Goal: Task Accomplishment & Management: Manage account settings

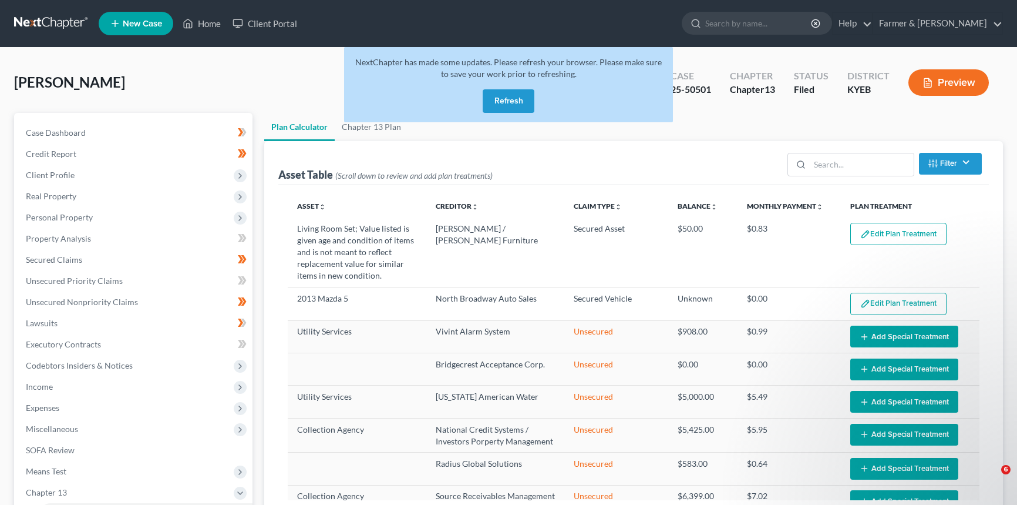
select select "59"
drag, startPoint x: 0, startPoint y: 0, endPoint x: 58, endPoint y: 53, distance: 78.1
click at [211, 23] on link "Home" at bounding box center [202, 23] width 50 height 21
click at [517, 99] on button "Refresh" at bounding box center [509, 100] width 52 height 23
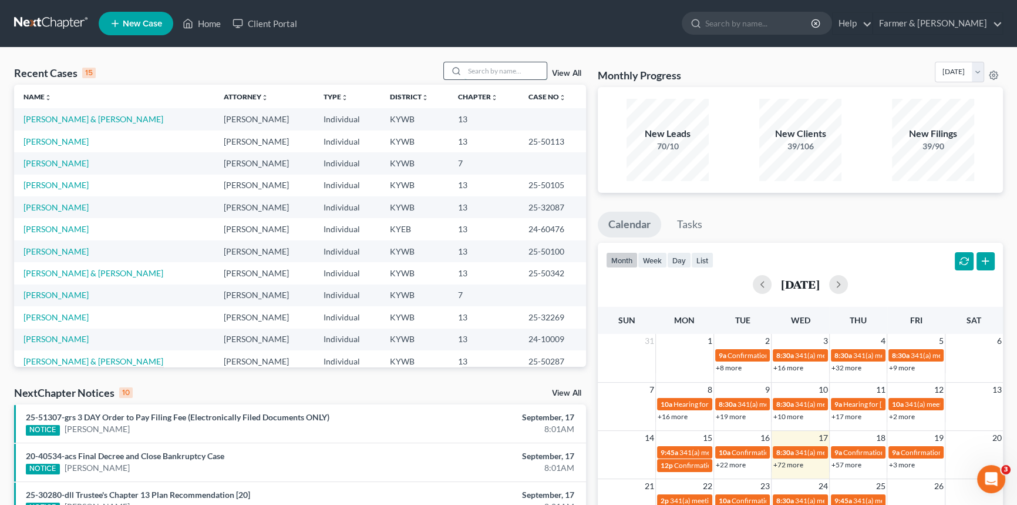
click at [472, 70] on input "search" at bounding box center [506, 70] width 82 height 17
type input "25-70147"
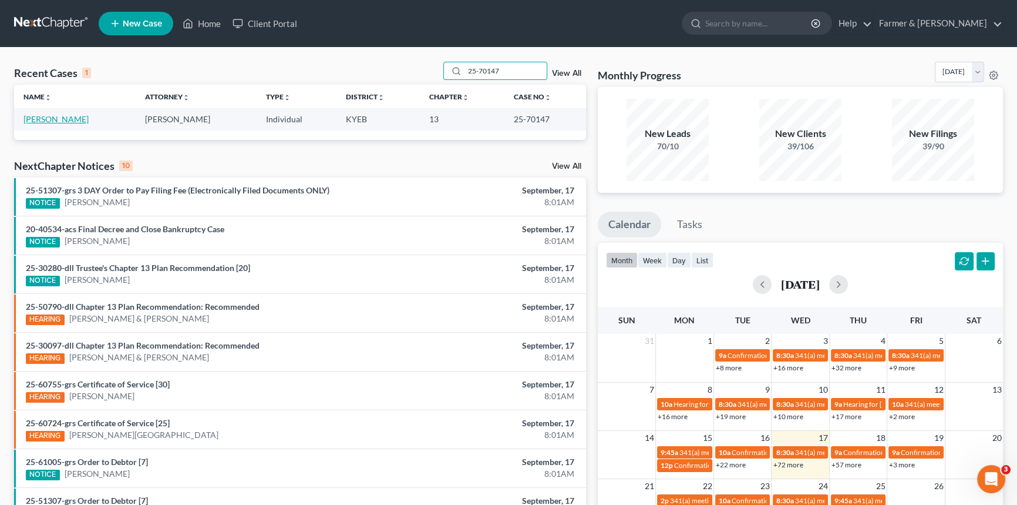
click at [65, 115] on link "[PERSON_NAME]" at bounding box center [55, 119] width 65 height 10
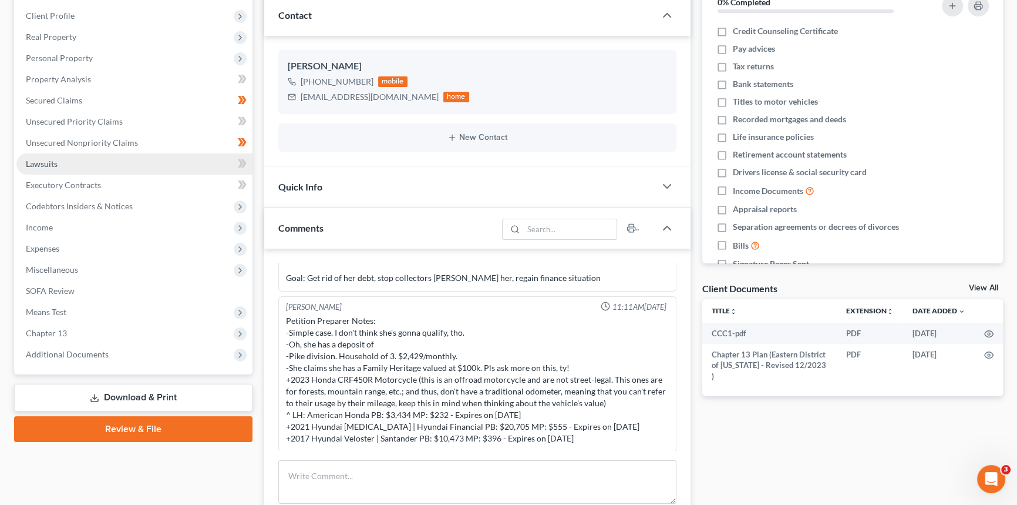
scroll to position [160, 0]
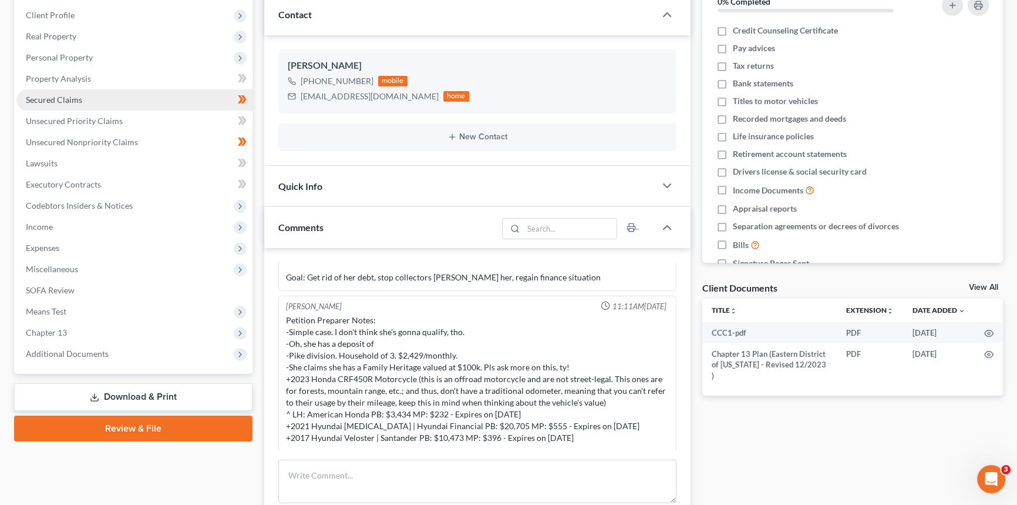
click at [81, 99] on link "Secured Claims" at bounding box center [134, 99] width 236 height 21
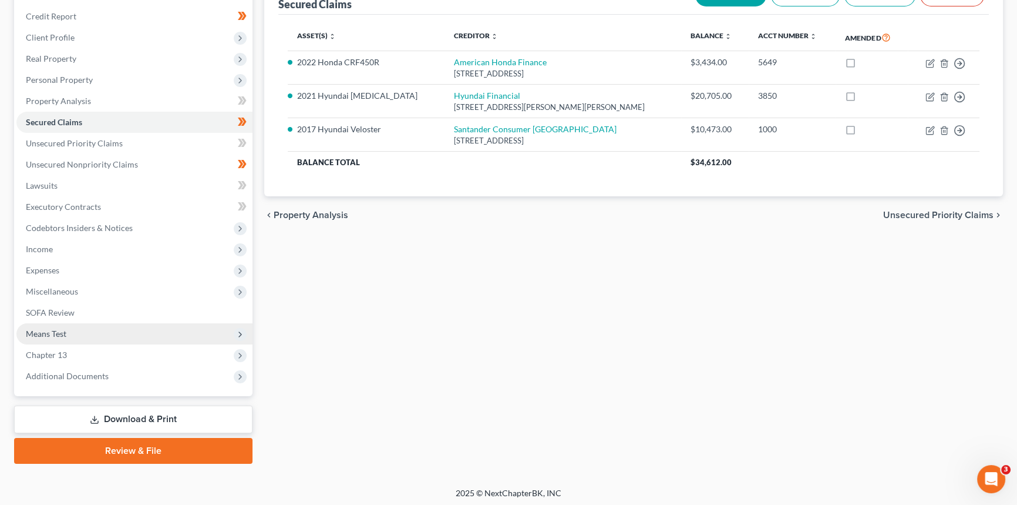
scroll to position [139, 0]
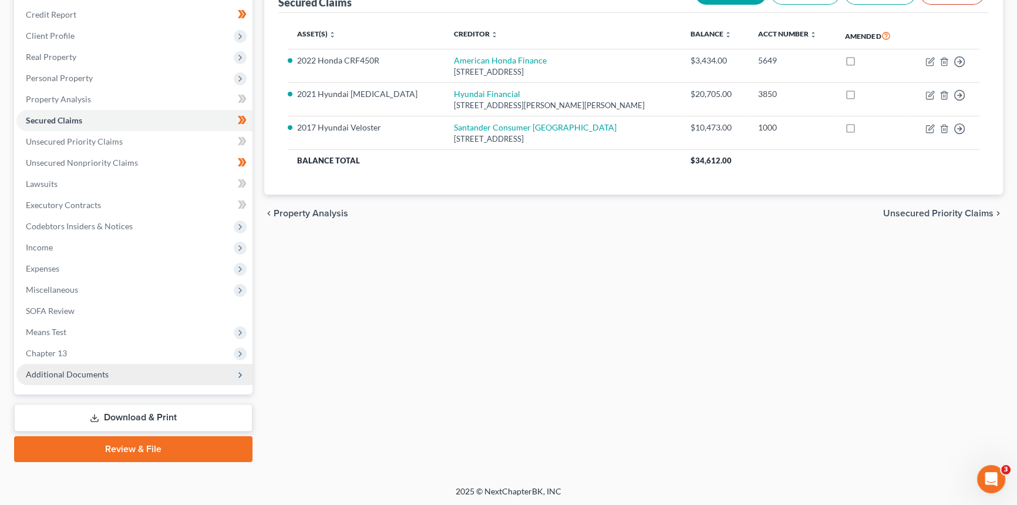
click at [63, 381] on span "Additional Documents" at bounding box center [134, 374] width 236 height 21
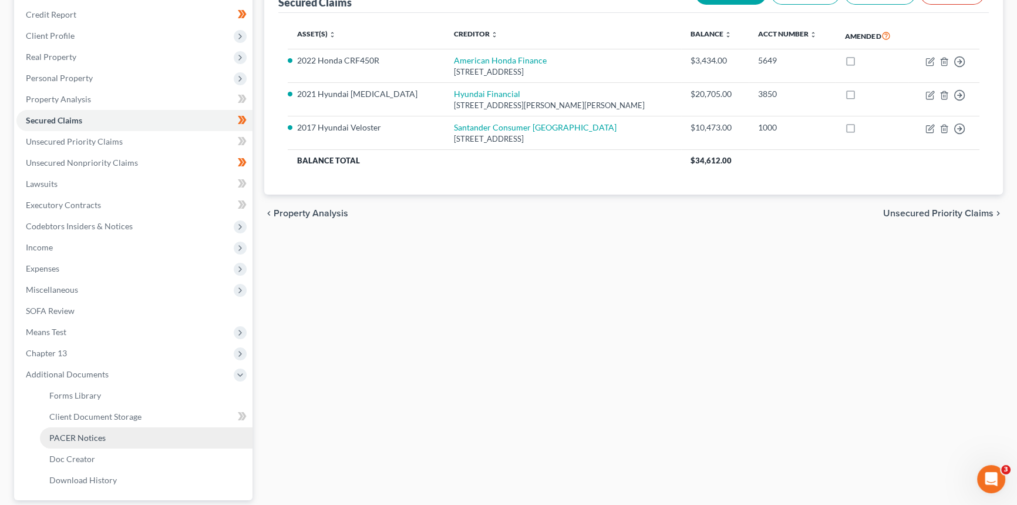
click at [72, 433] on span "PACER Notices" at bounding box center [77, 437] width 56 height 10
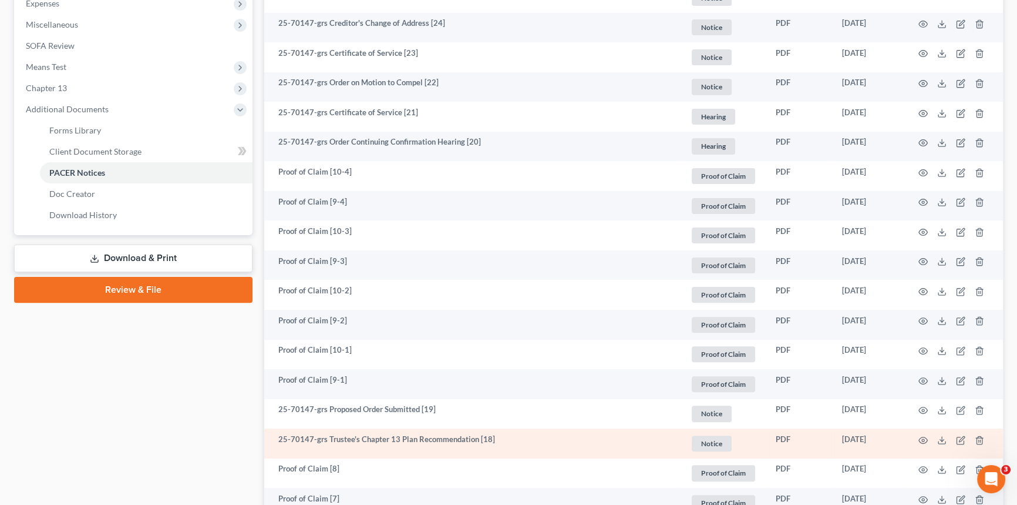
scroll to position [480, 0]
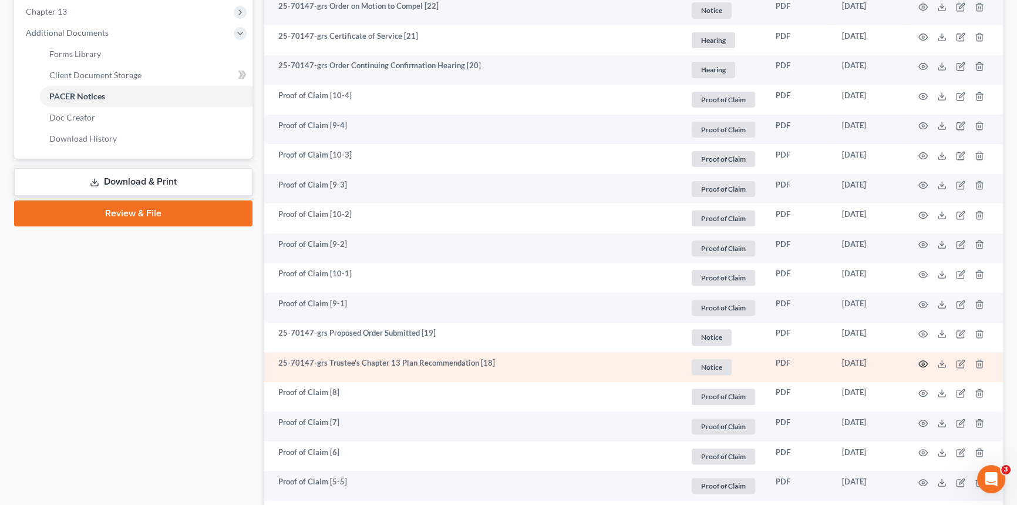
click at [924, 362] on icon "button" at bounding box center [923, 363] width 9 height 9
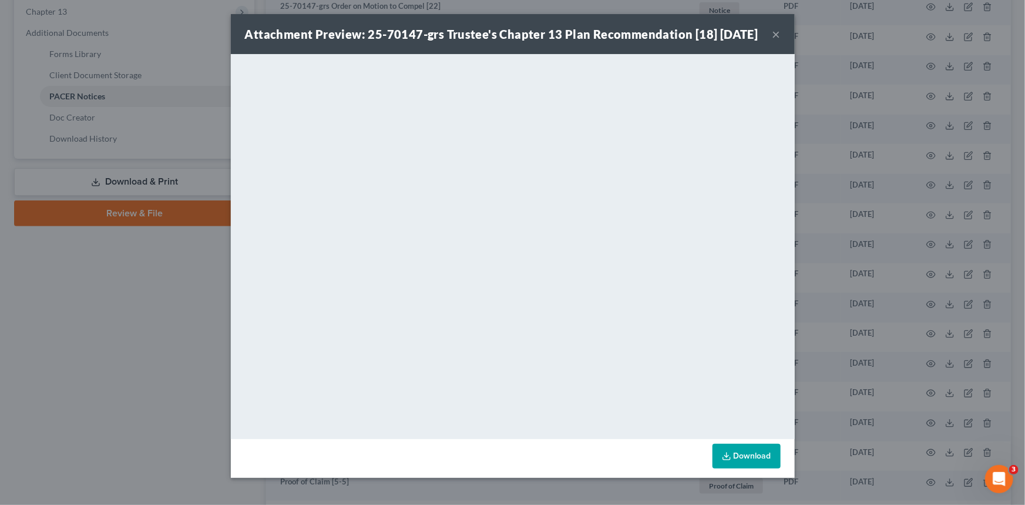
click at [774, 42] on div "Attachment Preview: 25-70147-grs Trustee's Chapter 13 Plan Recommendation [18] …" at bounding box center [513, 34] width 564 height 40
click at [774, 41] on button "×" at bounding box center [776, 34] width 8 height 14
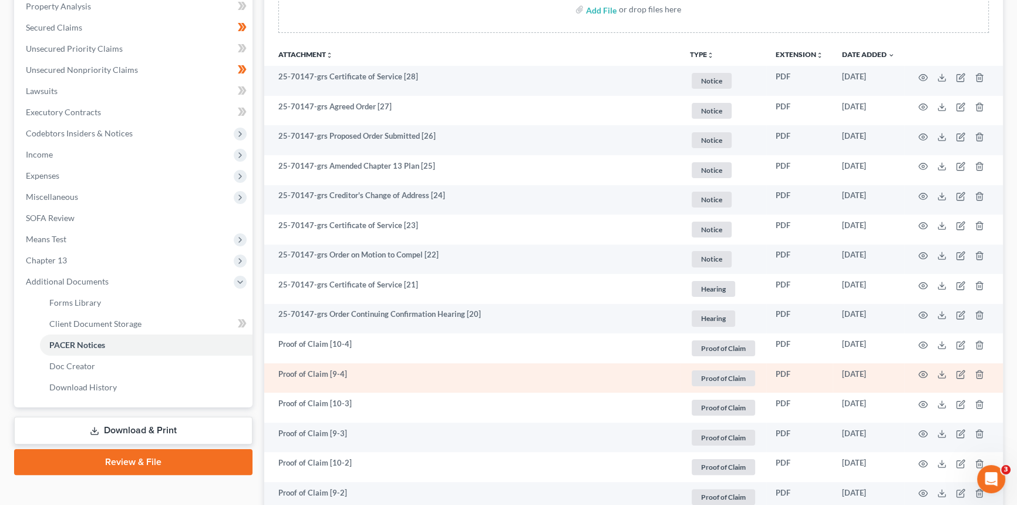
scroll to position [213, 0]
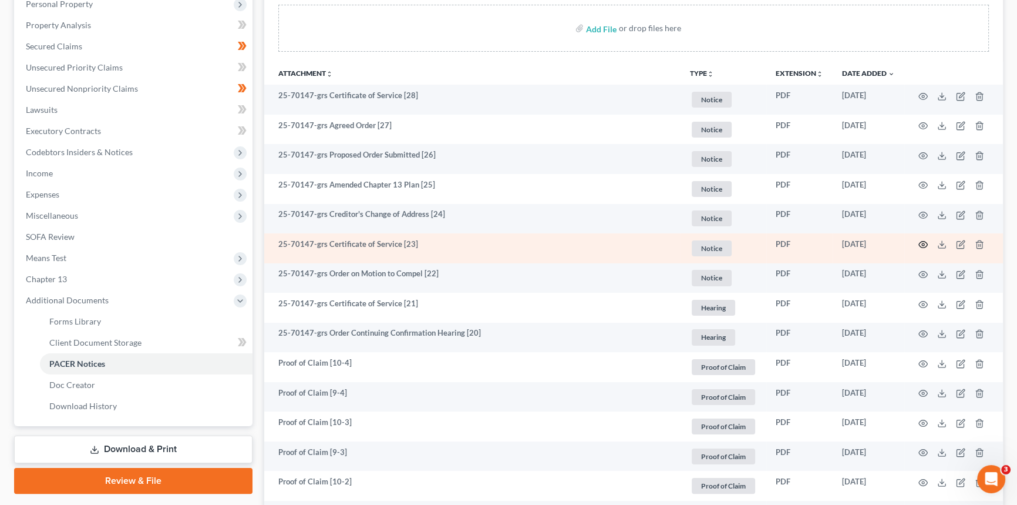
click at [920, 242] on icon "button" at bounding box center [923, 244] width 9 height 9
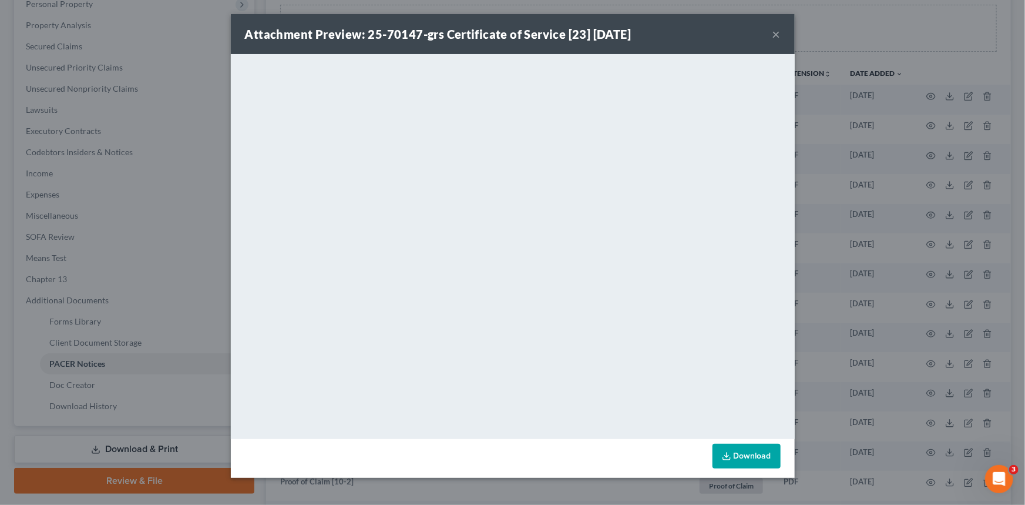
click at [784, 33] on div "Attachment Preview: 25-70147-grs Certificate of Service [23] [DATE] ×" at bounding box center [513, 34] width 564 height 40
click at [774, 34] on button "×" at bounding box center [776, 34] width 8 height 14
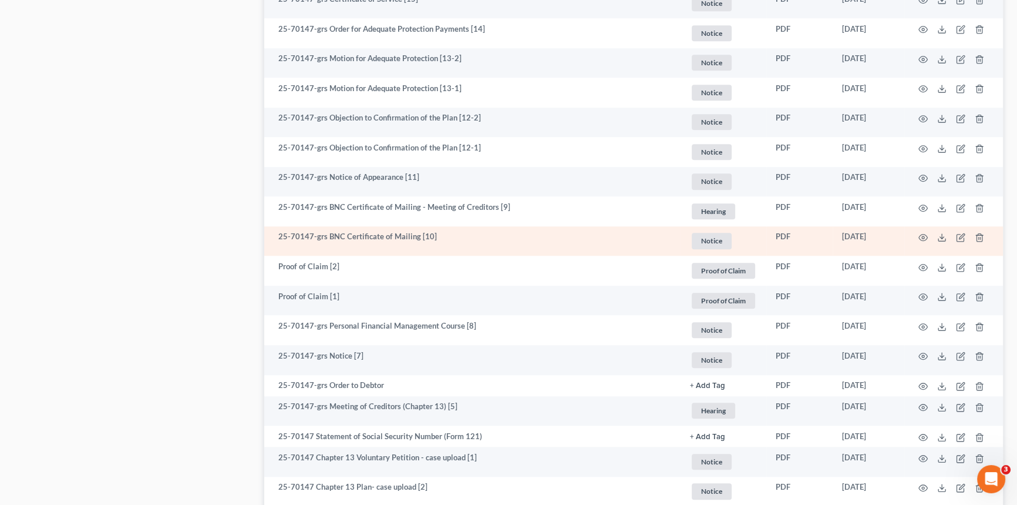
scroll to position [1373, 0]
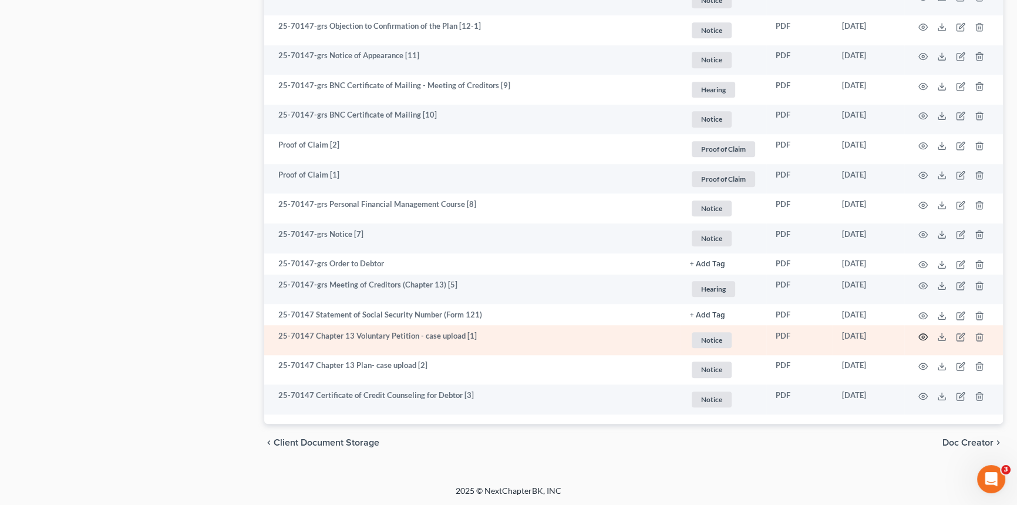
click at [924, 335] on circle "button" at bounding box center [923, 336] width 2 height 2
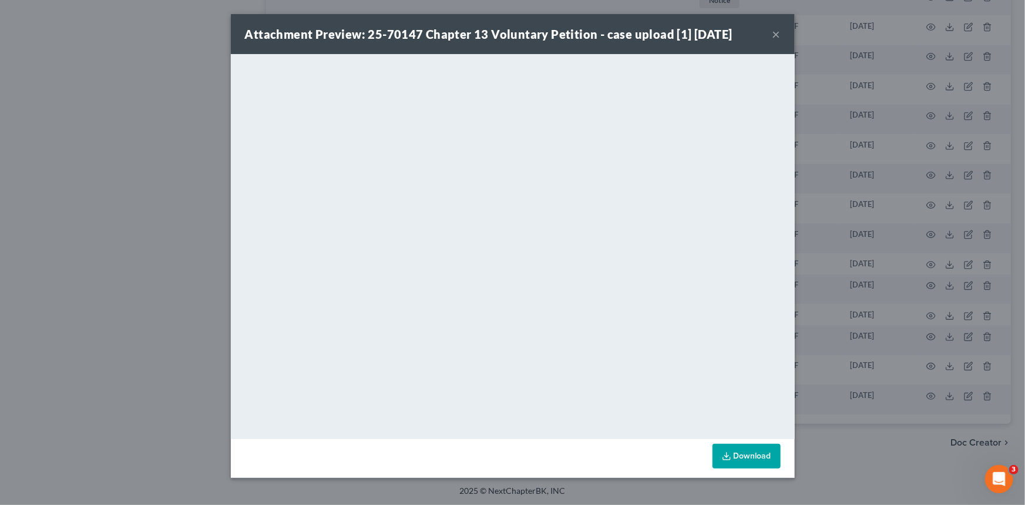
drag, startPoint x: 773, startPoint y: 37, endPoint x: 767, endPoint y: 39, distance: 6.9
click at [773, 37] on button "×" at bounding box center [776, 34] width 8 height 14
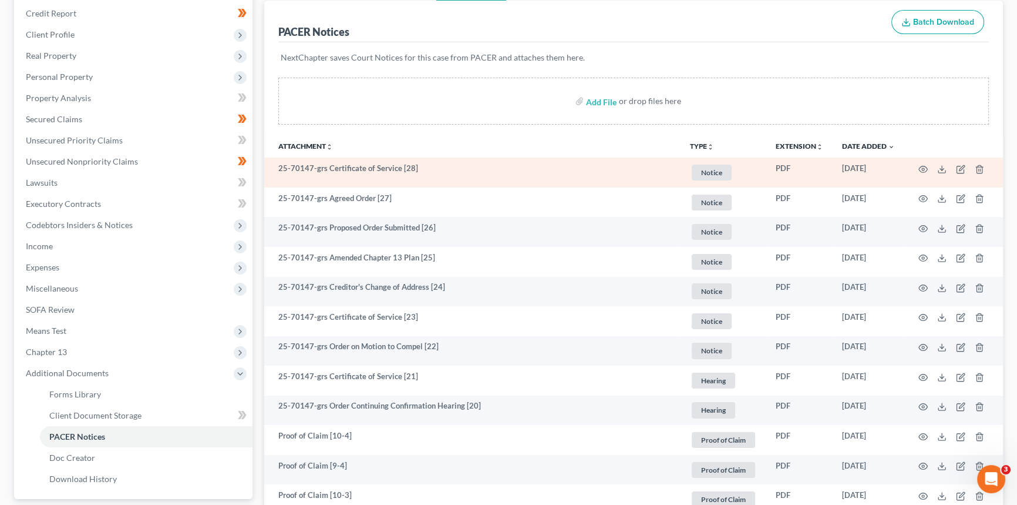
scroll to position [0, 0]
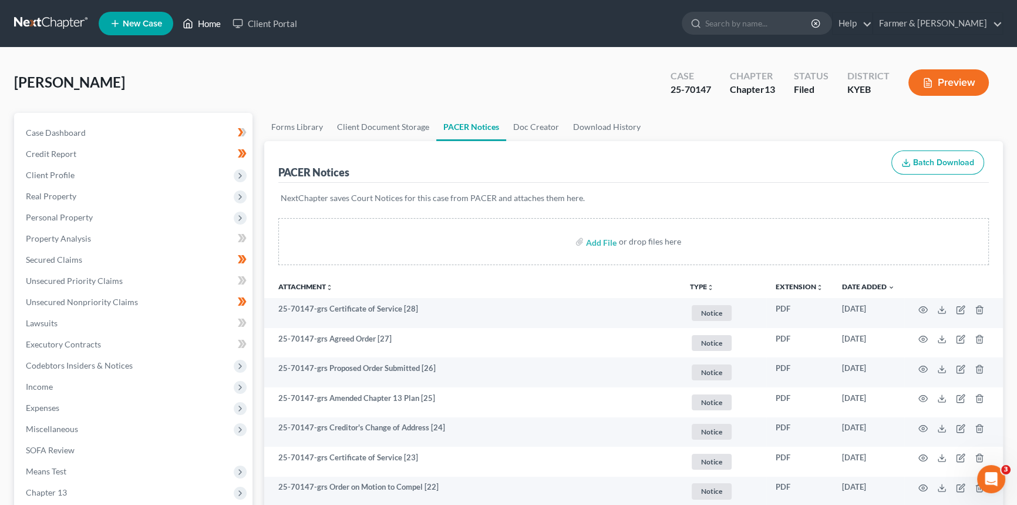
click at [195, 24] on link "Home" at bounding box center [202, 23] width 50 height 21
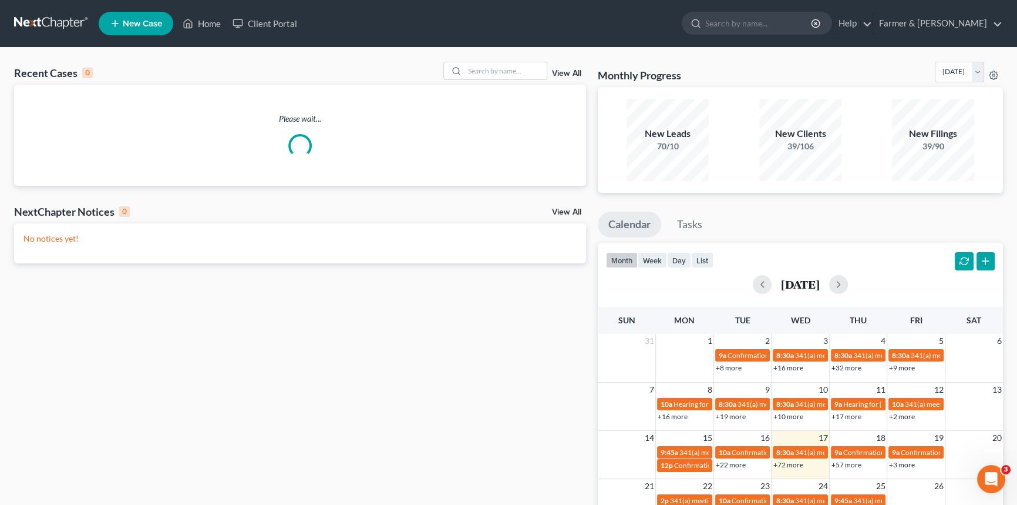
click at [487, 81] on div "Recent Cases 0 View All" at bounding box center [300, 73] width 572 height 23
click at [490, 75] on input "search" at bounding box center [506, 70] width 82 height 17
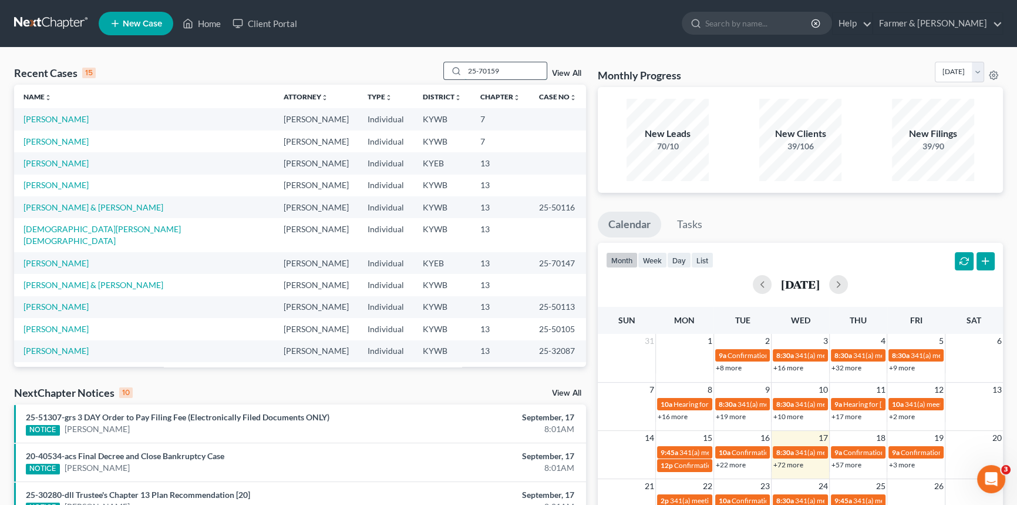
type input "25-70159"
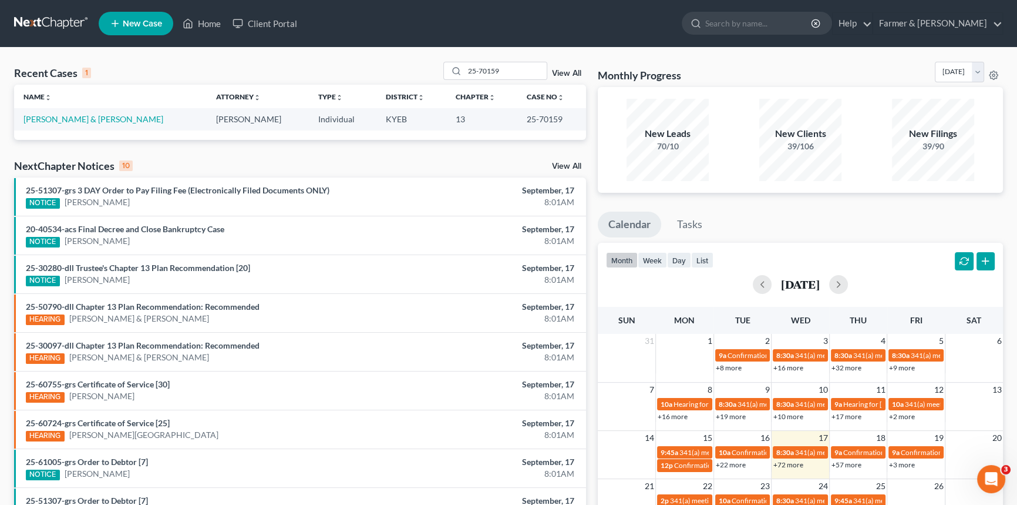
click at [70, 113] on td "[PERSON_NAME] & [PERSON_NAME]" at bounding box center [110, 119] width 193 height 22
click at [70, 120] on link "[PERSON_NAME] & [PERSON_NAME]" at bounding box center [93, 119] width 140 height 10
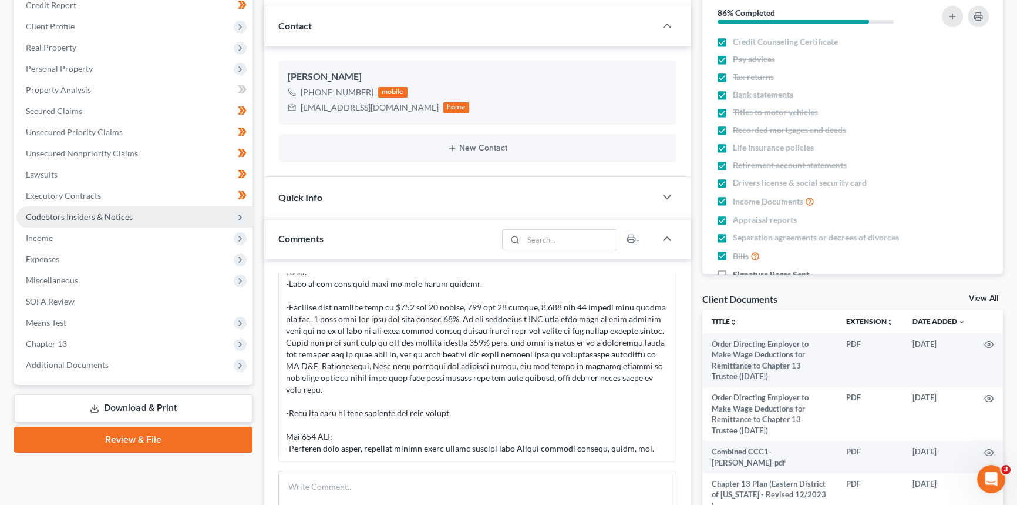
scroll to position [213, 0]
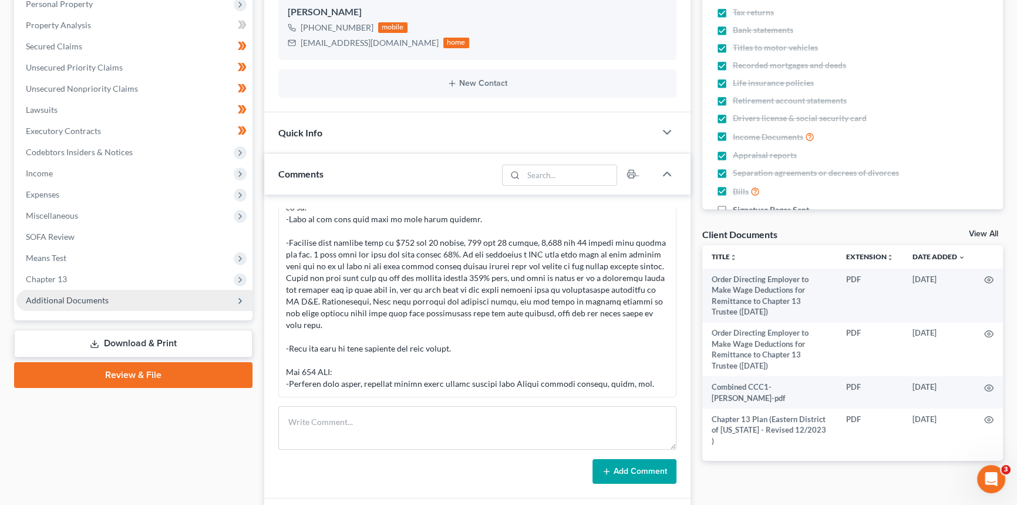
click at [88, 302] on span "Additional Documents" at bounding box center [67, 300] width 83 height 10
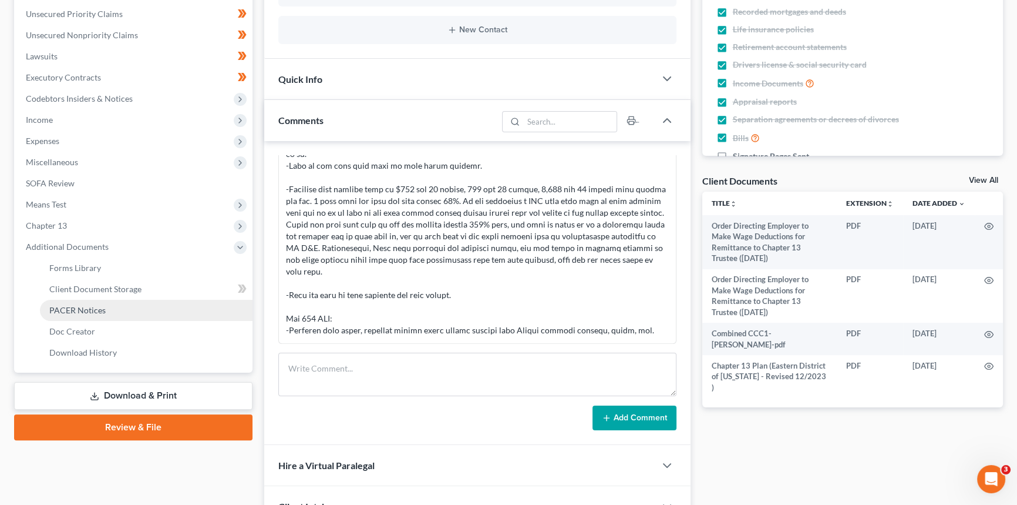
click at [83, 303] on link "PACER Notices" at bounding box center [146, 310] width 213 height 21
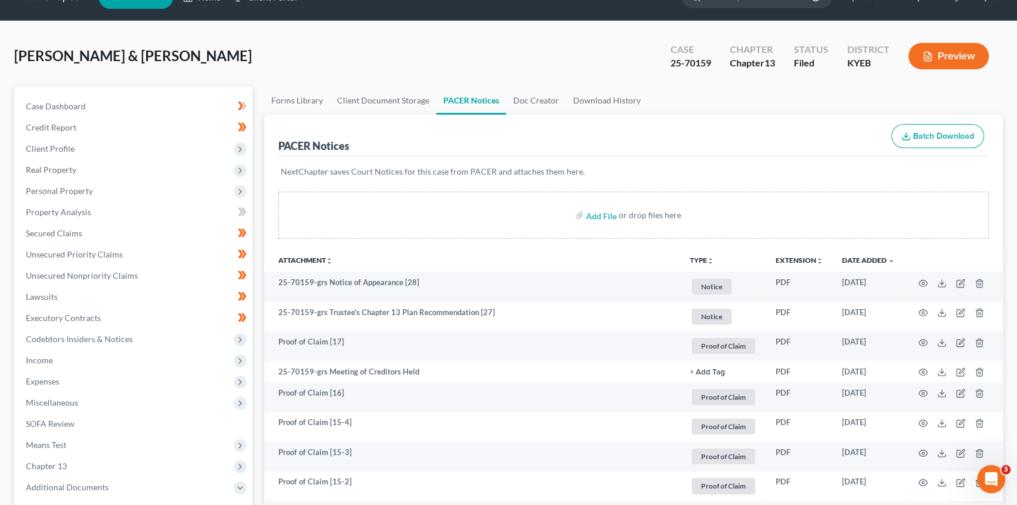
scroll to position [53, 0]
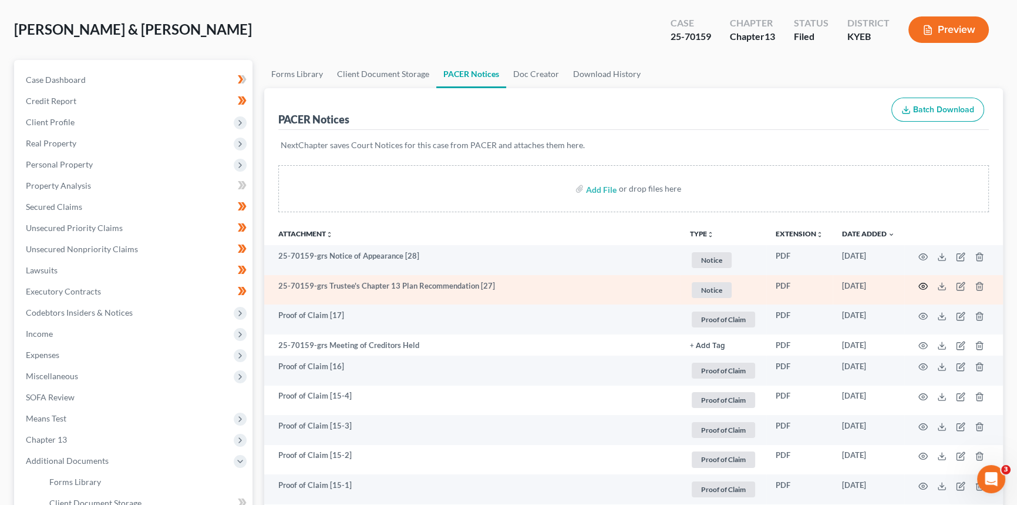
click at [920, 283] on icon "button" at bounding box center [923, 285] width 9 height 9
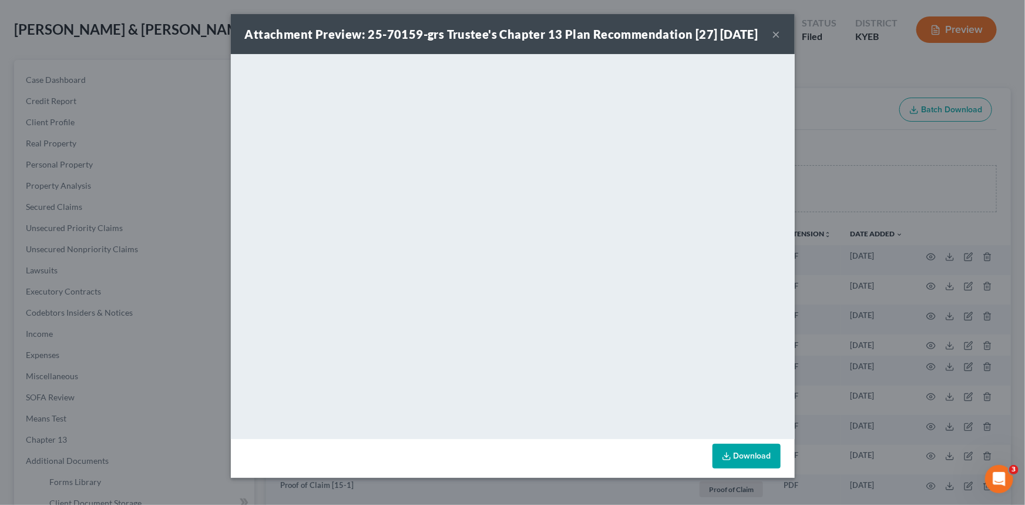
drag, startPoint x: 771, startPoint y: 44, endPoint x: 682, endPoint y: 64, distance: 90.3
click at [772, 41] on button "×" at bounding box center [776, 34] width 8 height 14
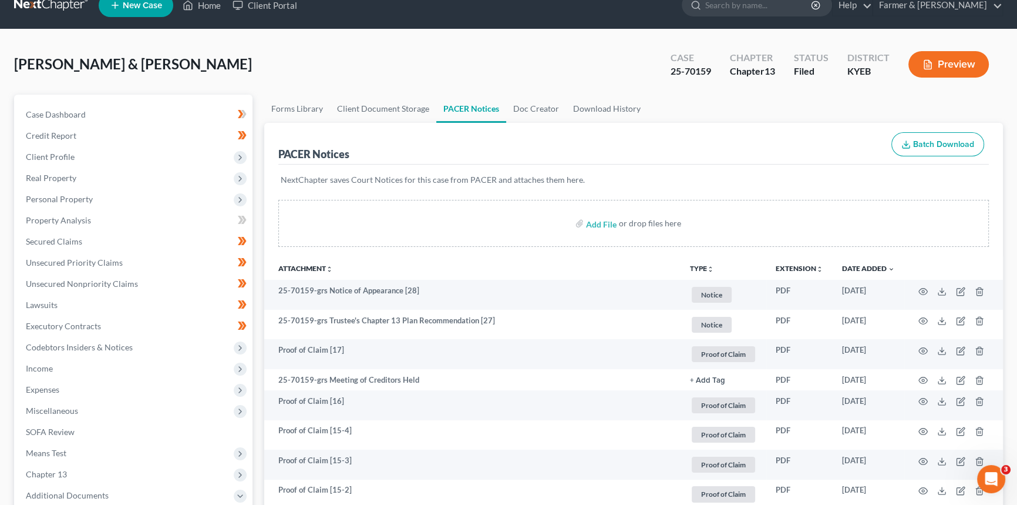
scroll to position [0, 0]
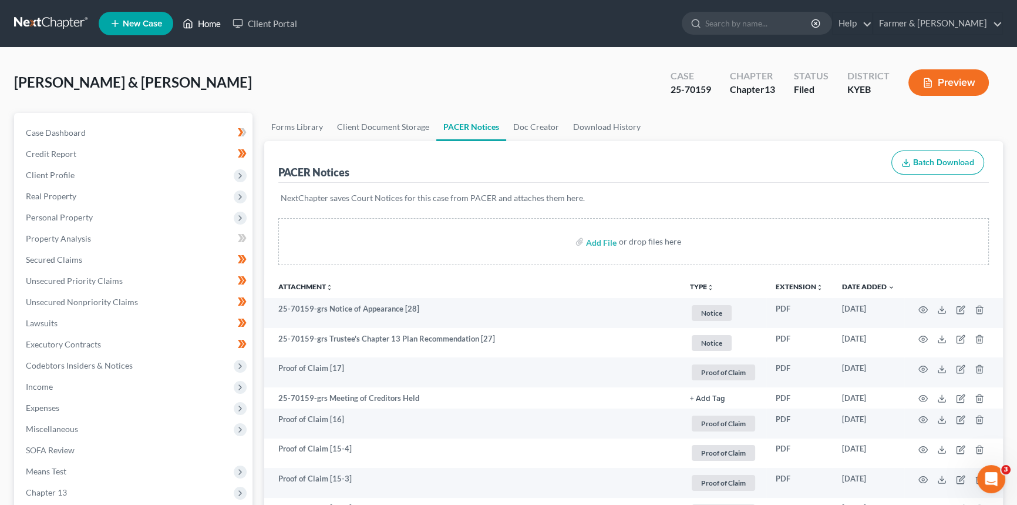
click at [214, 25] on link "Home" at bounding box center [202, 23] width 50 height 21
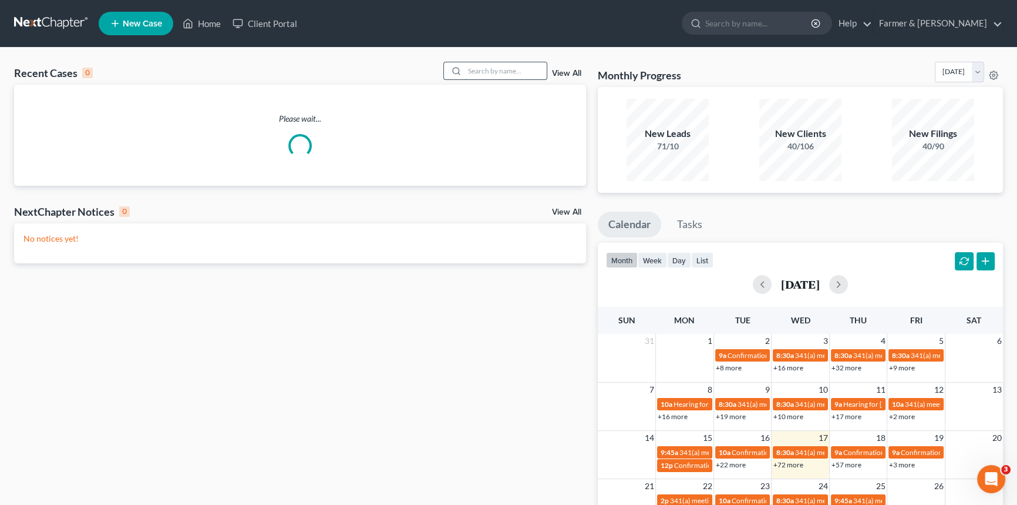
click at [486, 71] on input "search" at bounding box center [506, 70] width 82 height 17
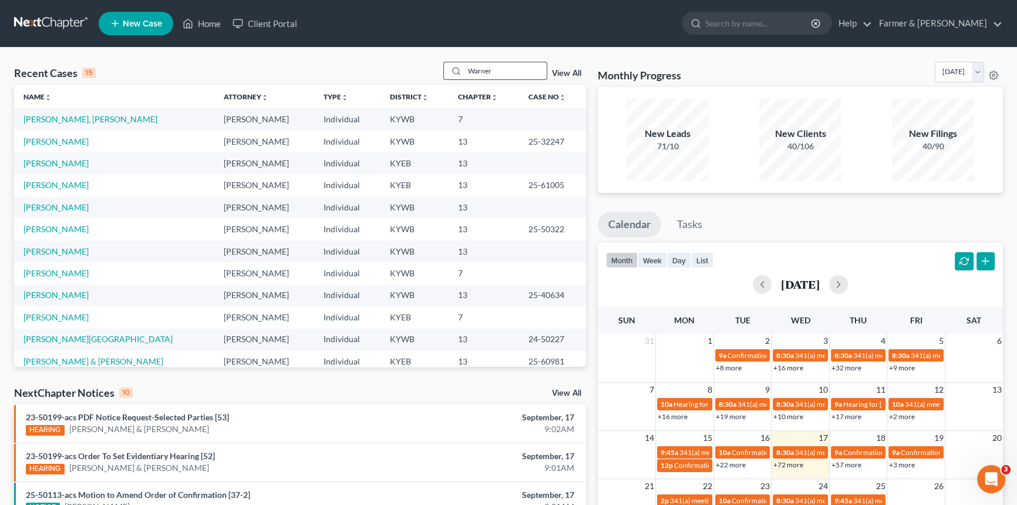
type input "Warner"
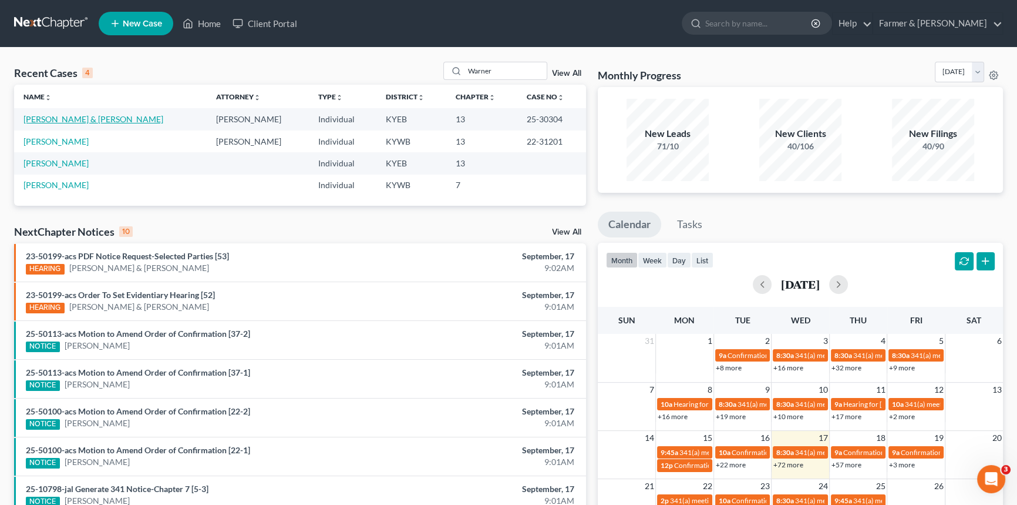
click at [59, 120] on link "[PERSON_NAME] & [PERSON_NAME]" at bounding box center [93, 119] width 140 height 10
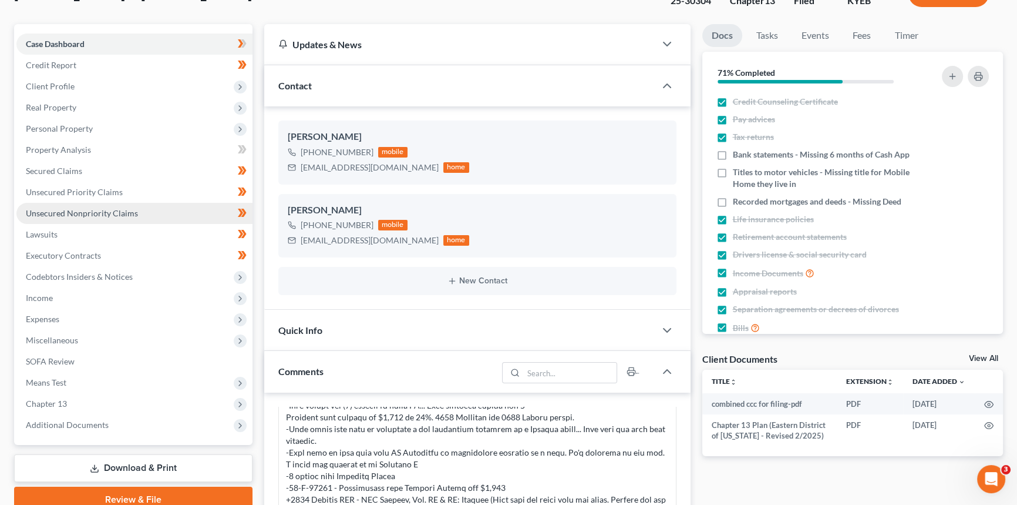
scroll to position [106, 0]
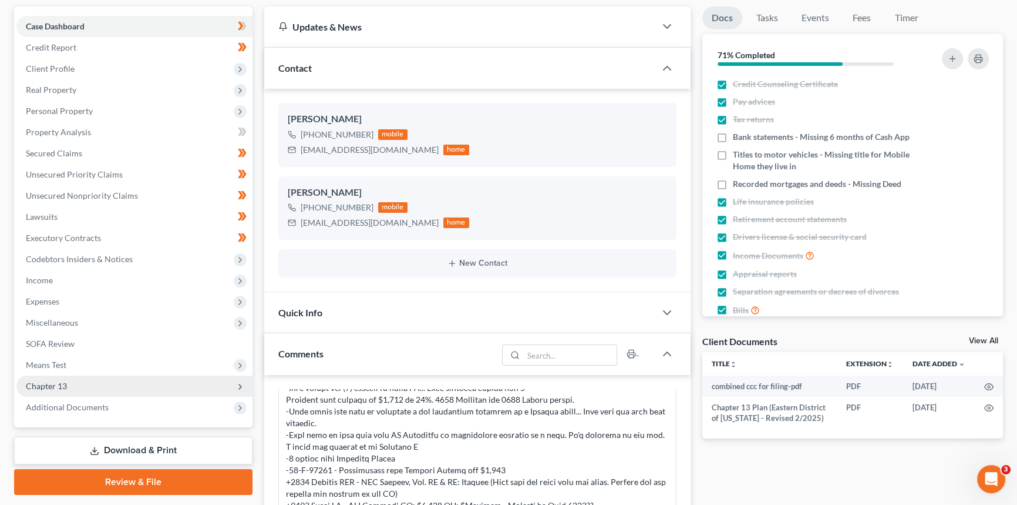
click at [46, 384] on span "Chapter 13" at bounding box center [46, 386] width 41 height 10
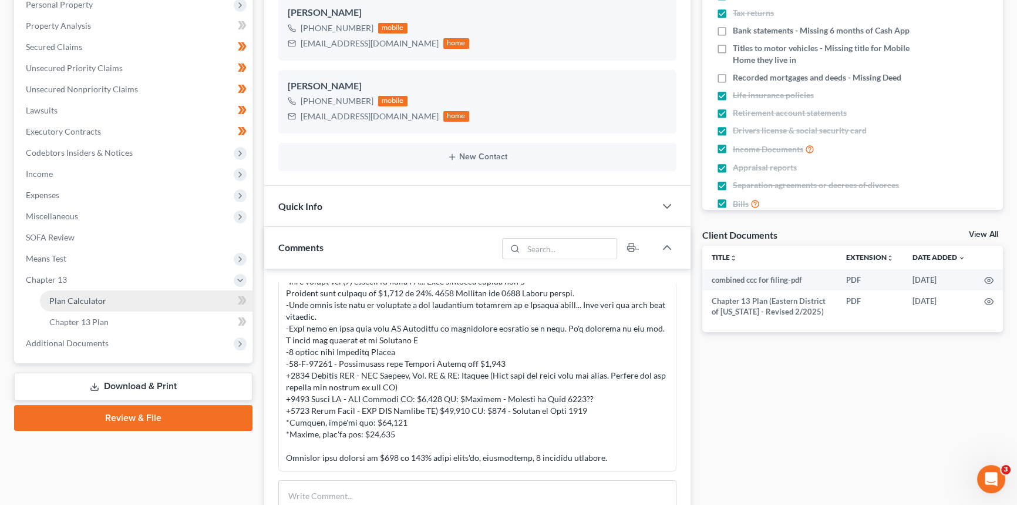
scroll to position [213, 0]
click at [100, 301] on span "Plan Calculator" at bounding box center [77, 300] width 57 height 10
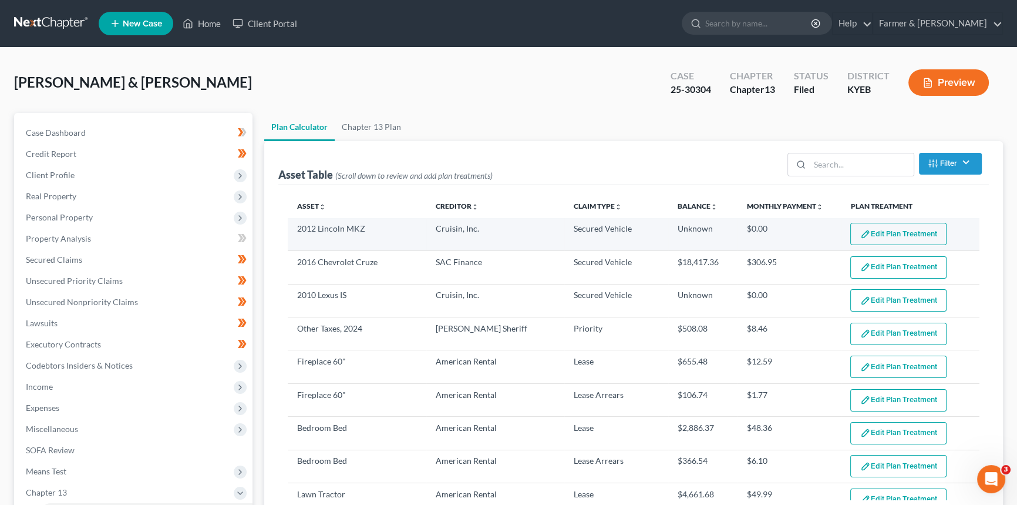
select select "59"
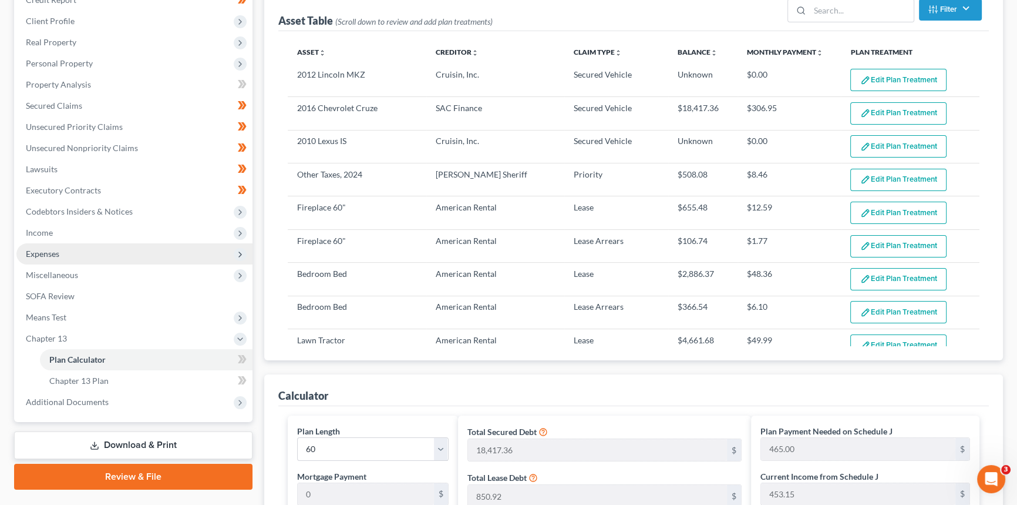
scroll to position [160, 0]
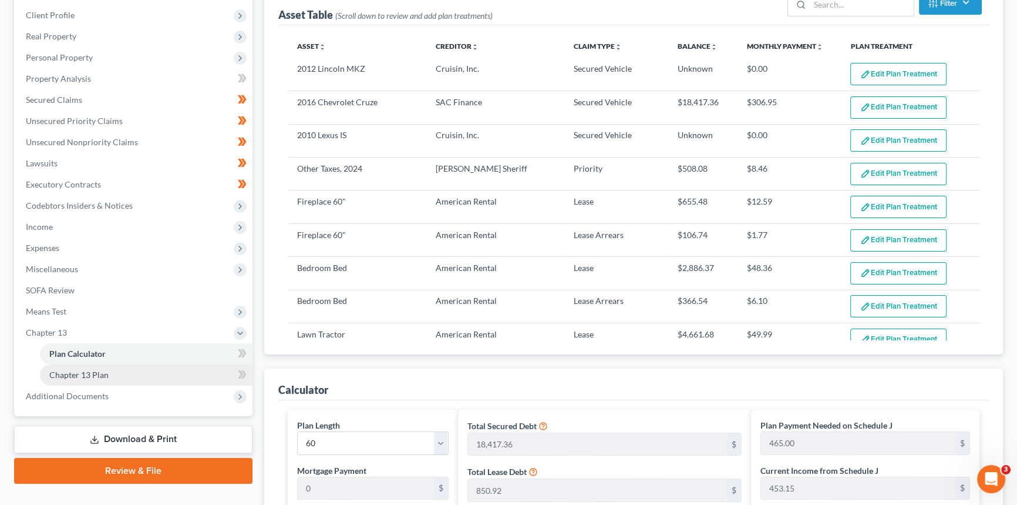
click at [83, 376] on span "Chapter 13 Plan" at bounding box center [78, 374] width 59 height 10
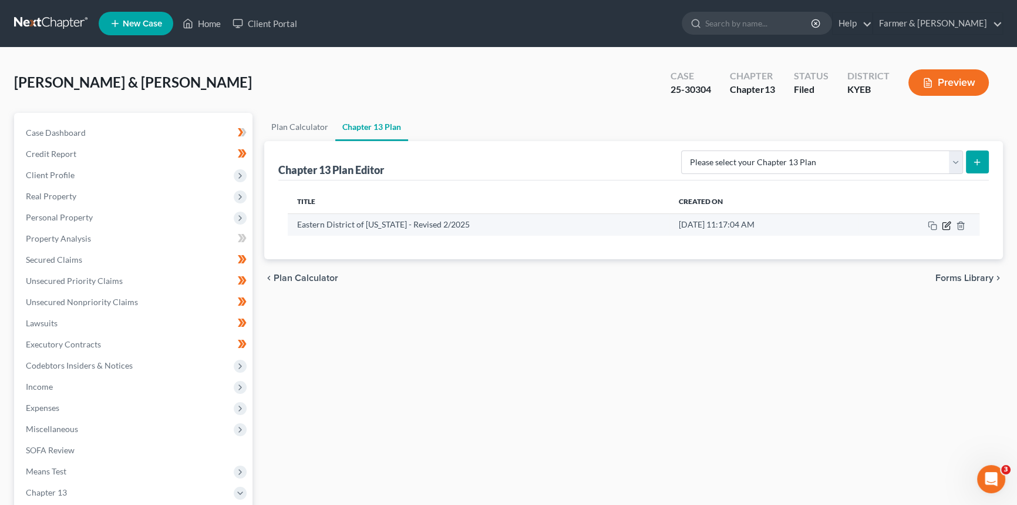
click at [945, 227] on icon "button" at bounding box center [946, 225] width 9 height 9
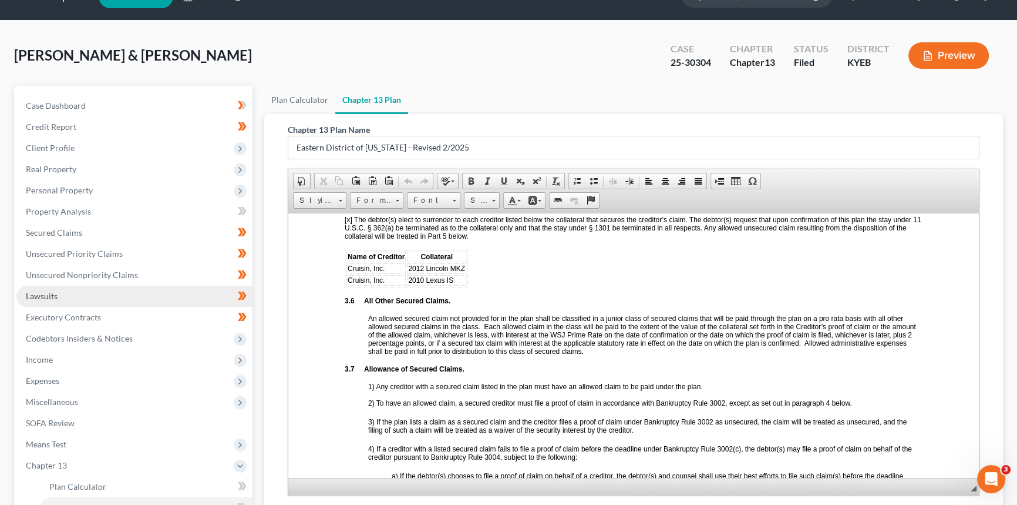
scroll to position [182, 0]
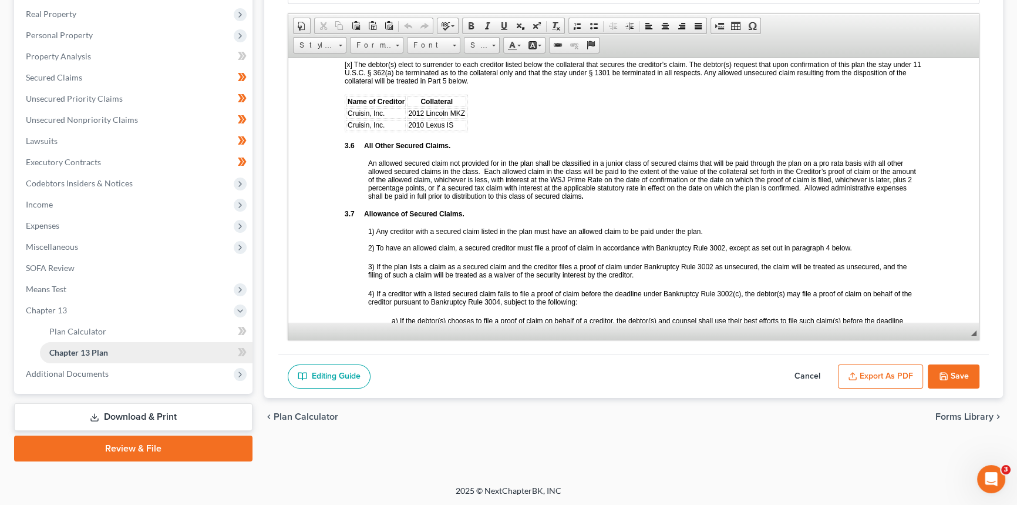
drag, startPoint x: 70, startPoint y: 375, endPoint x: 82, endPoint y: 358, distance: 19.9
click at [70, 375] on span "Additional Documents" at bounding box center [67, 373] width 83 height 10
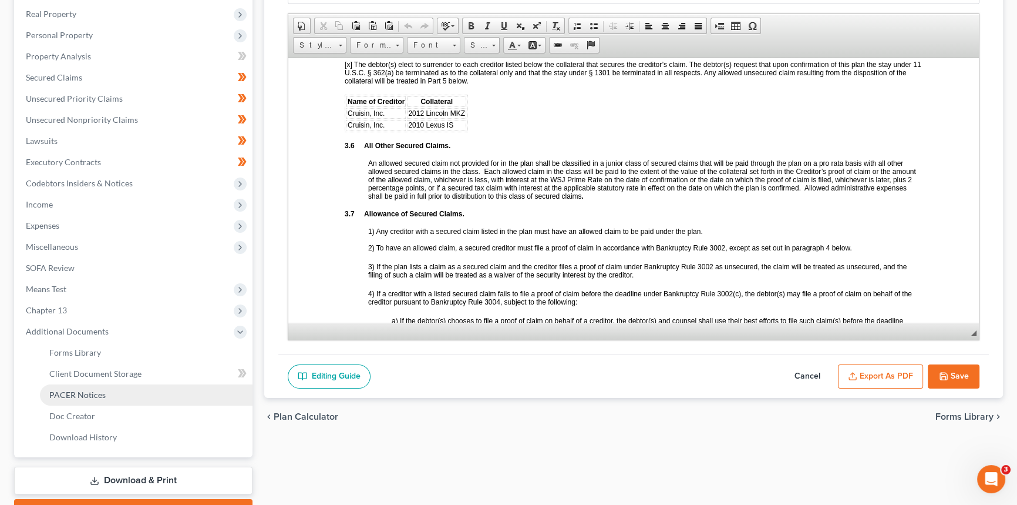
click at [84, 390] on span "PACER Notices" at bounding box center [77, 394] width 56 height 10
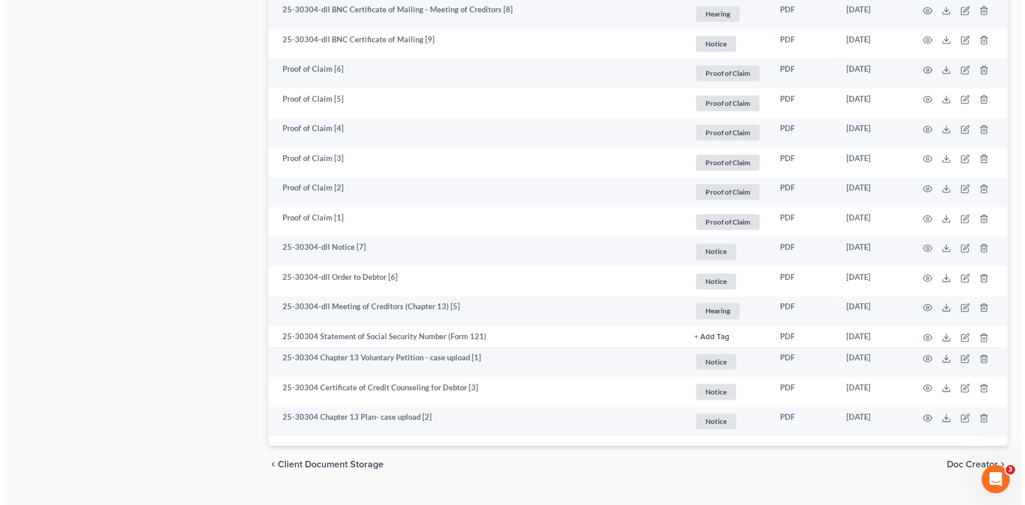
scroll to position [907, 0]
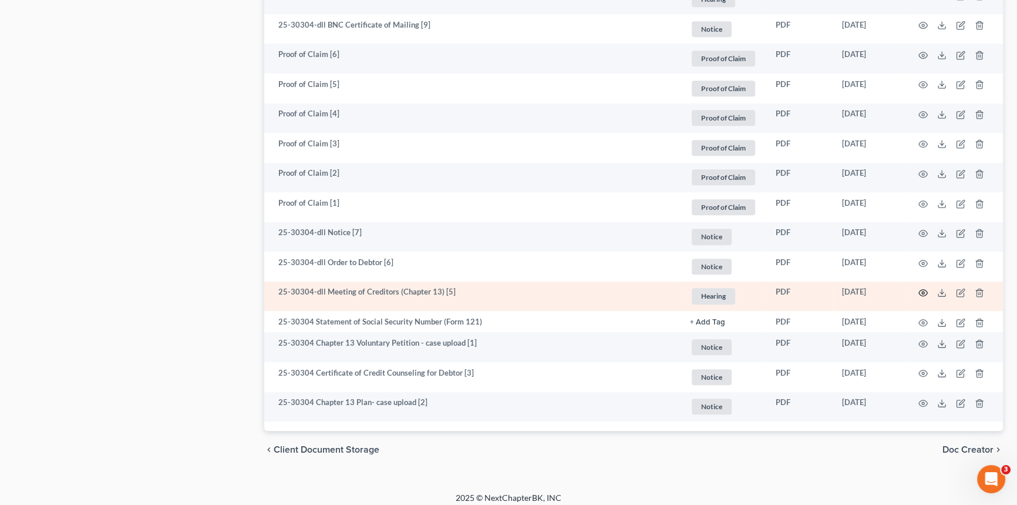
click at [922, 291] on circle "button" at bounding box center [923, 292] width 2 height 2
